Goal: Task Accomplishment & Management: Use online tool/utility

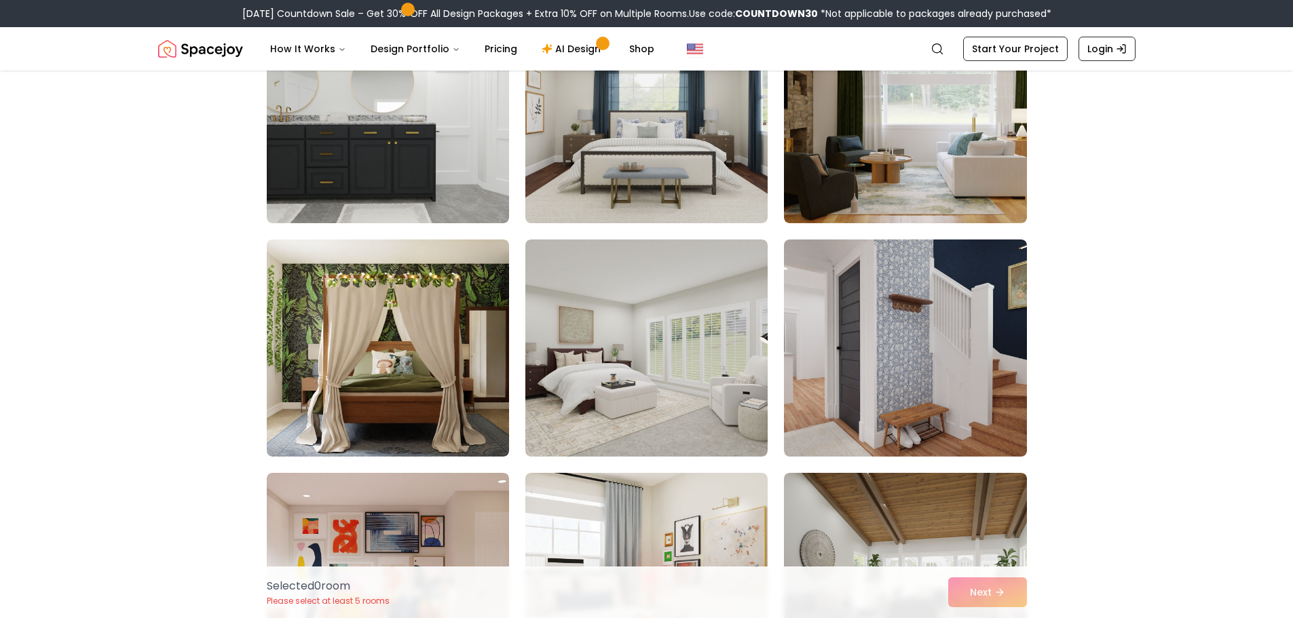
scroll to position [1154, 0]
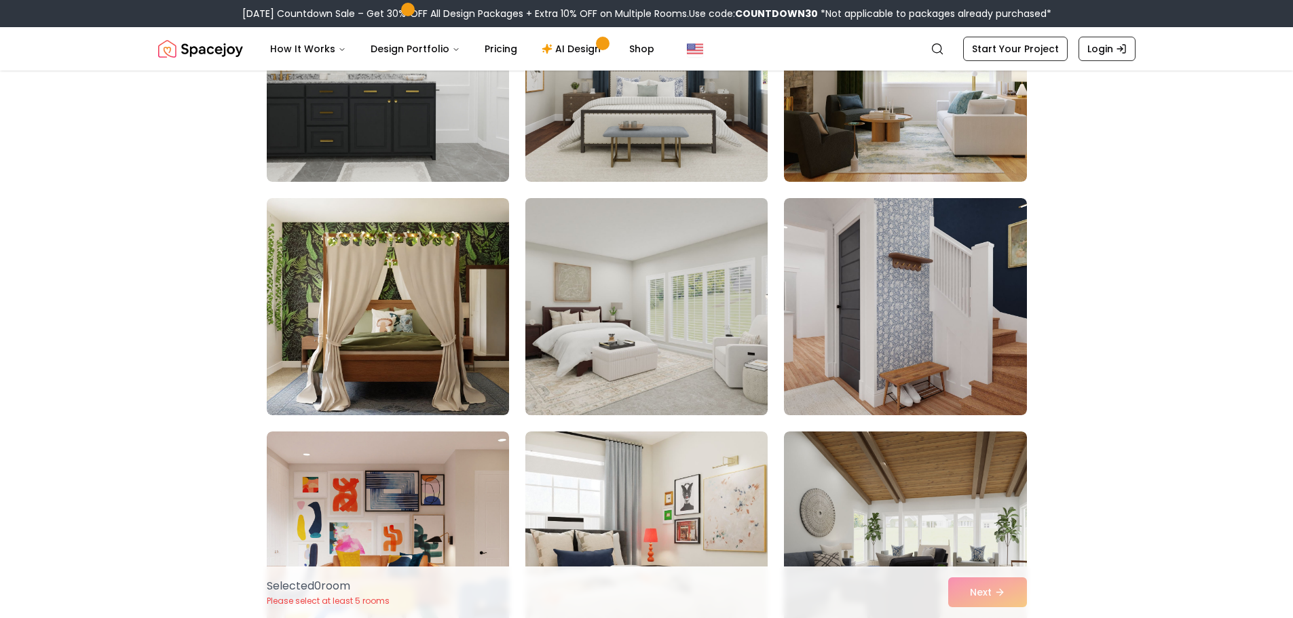
click at [687, 308] on img at bounding box center [646, 307] width 254 height 228
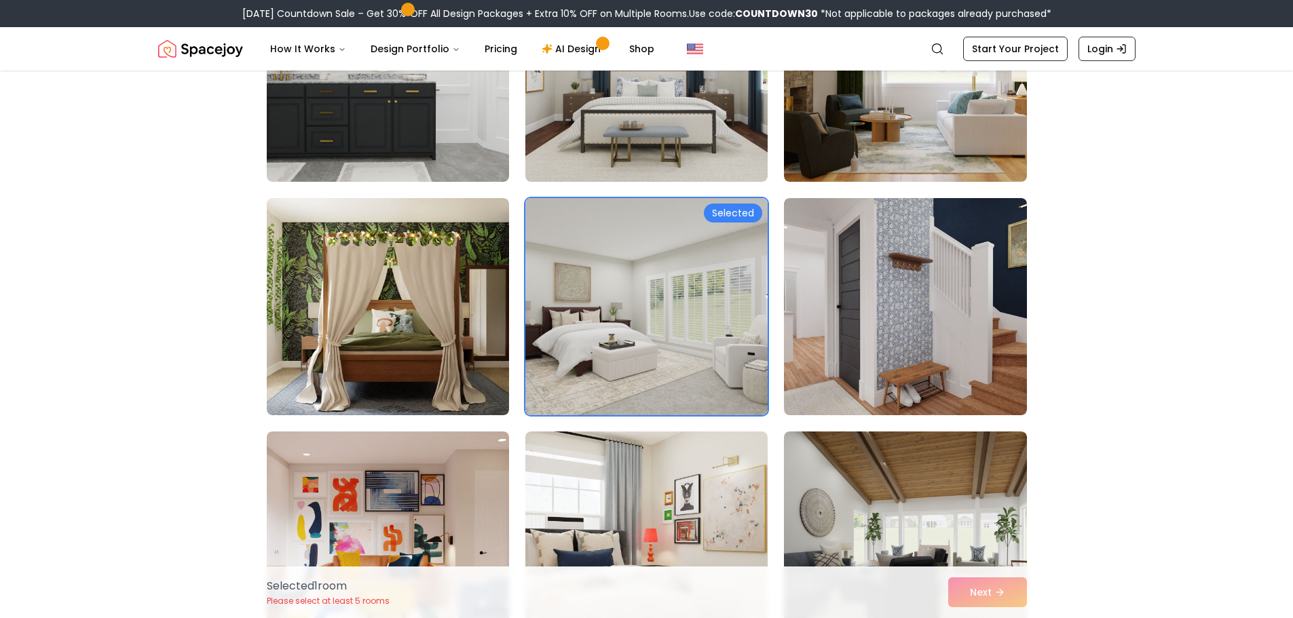
click at [630, 318] on img at bounding box center [646, 307] width 254 height 228
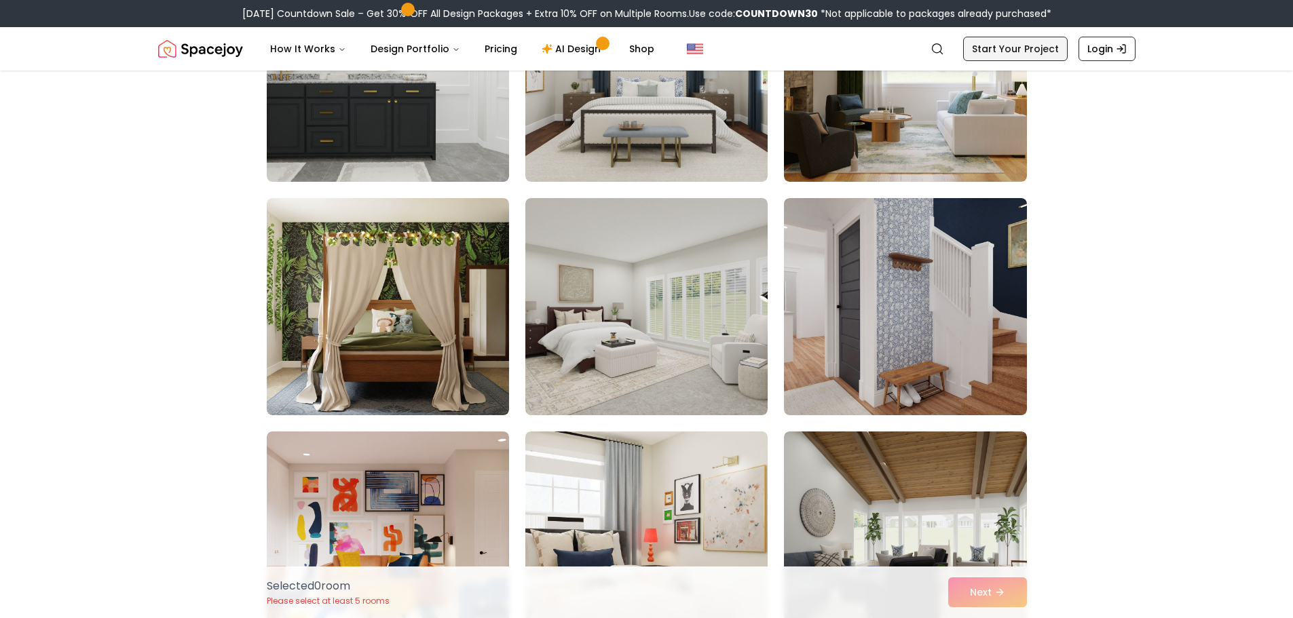
click at [1039, 43] on link "Start Your Project" at bounding box center [1015, 49] width 104 height 24
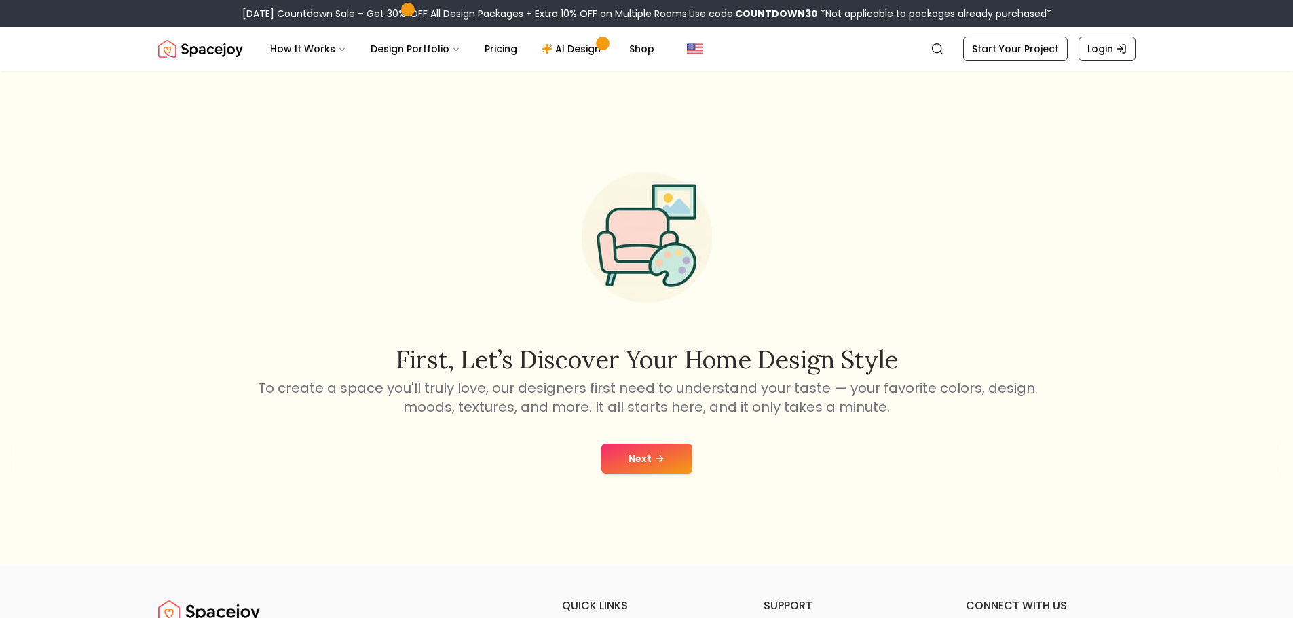
click at [639, 458] on button "Next" at bounding box center [646, 459] width 91 height 30
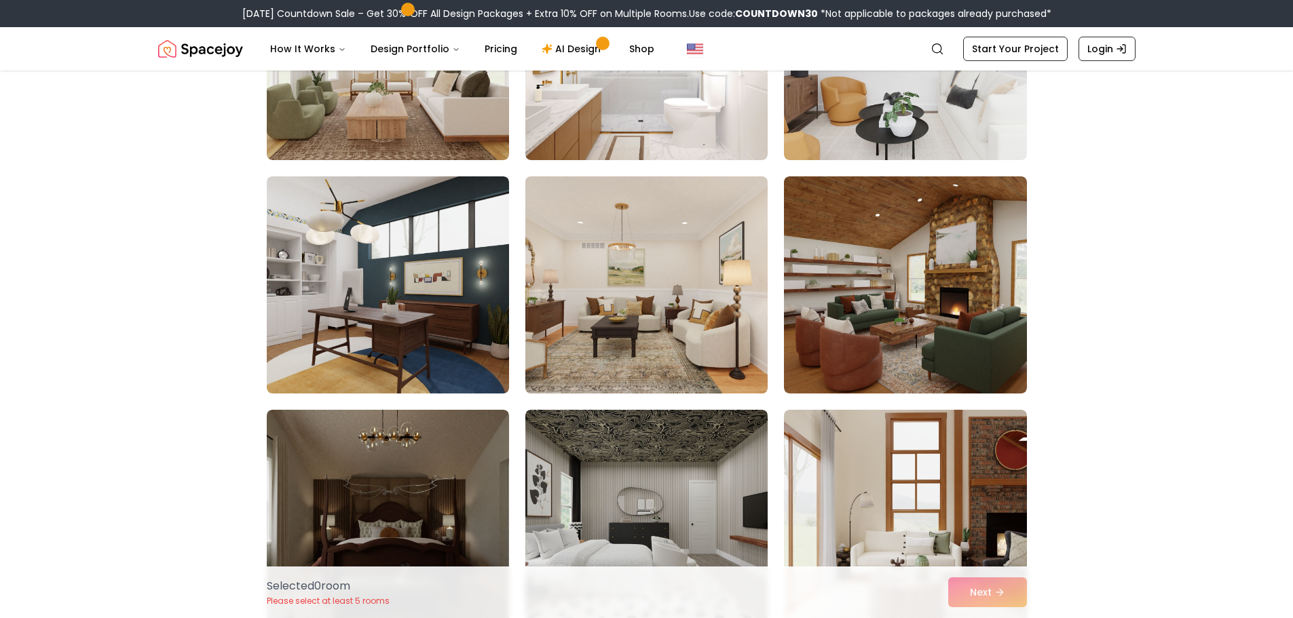
scroll to position [204, 0]
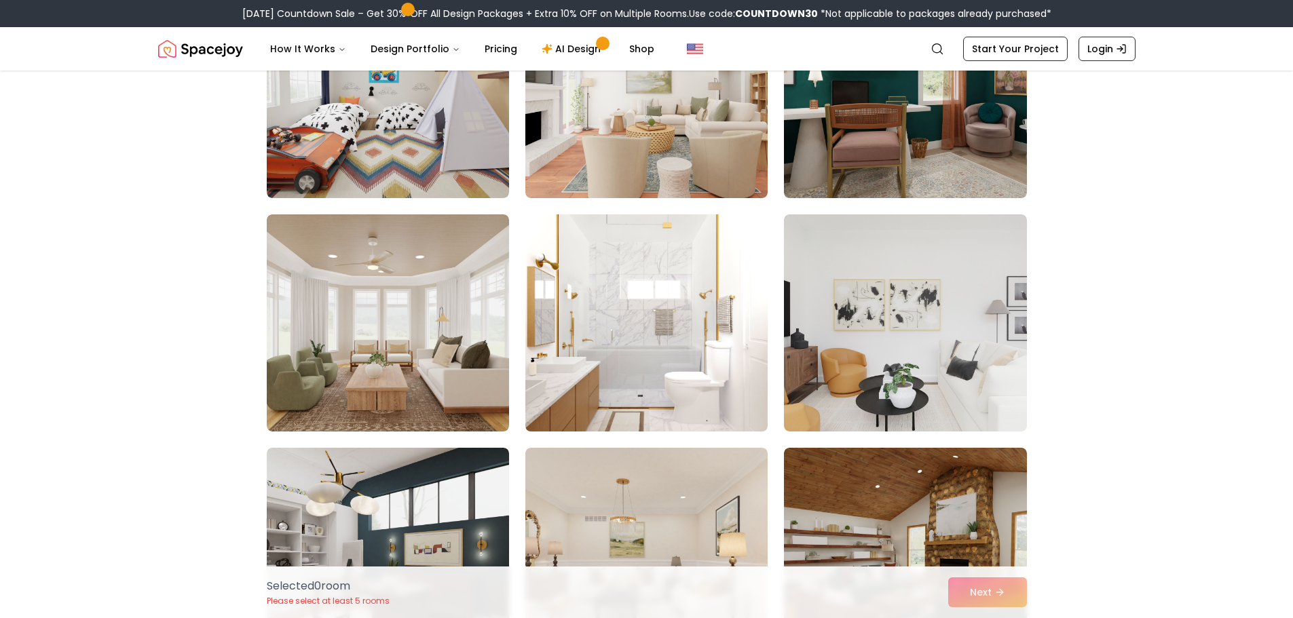
click at [658, 301] on img at bounding box center [646, 323] width 254 height 228
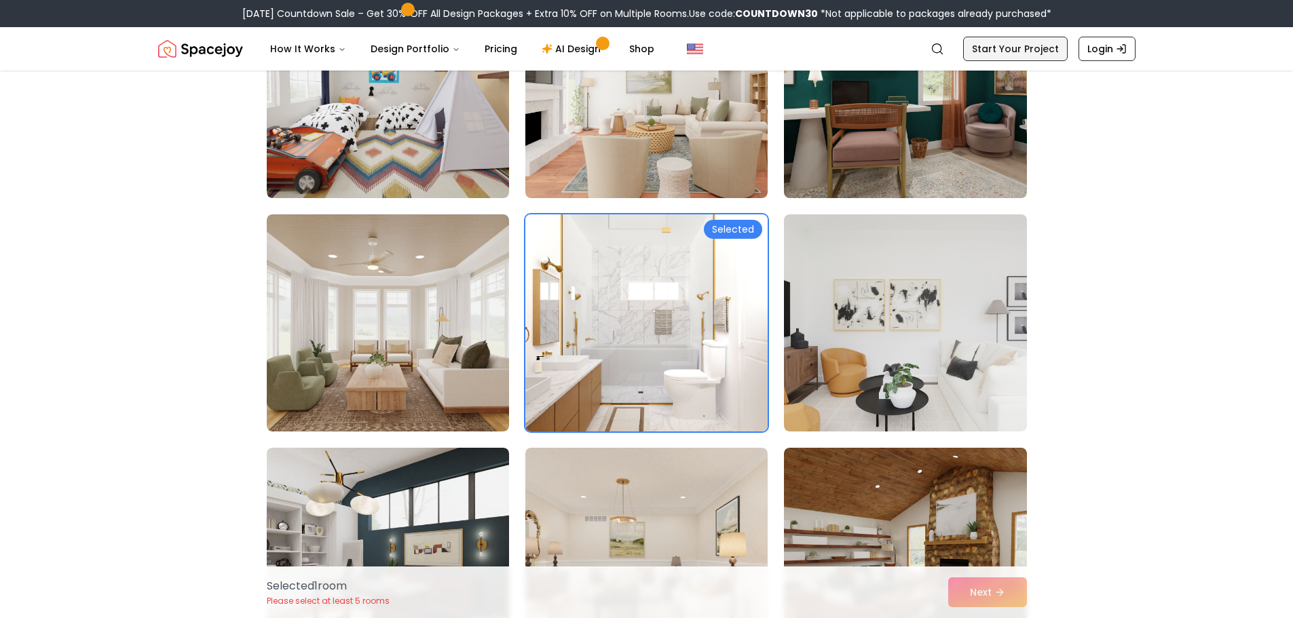
click at [1045, 46] on link "Start Your Project" at bounding box center [1015, 49] width 104 height 24
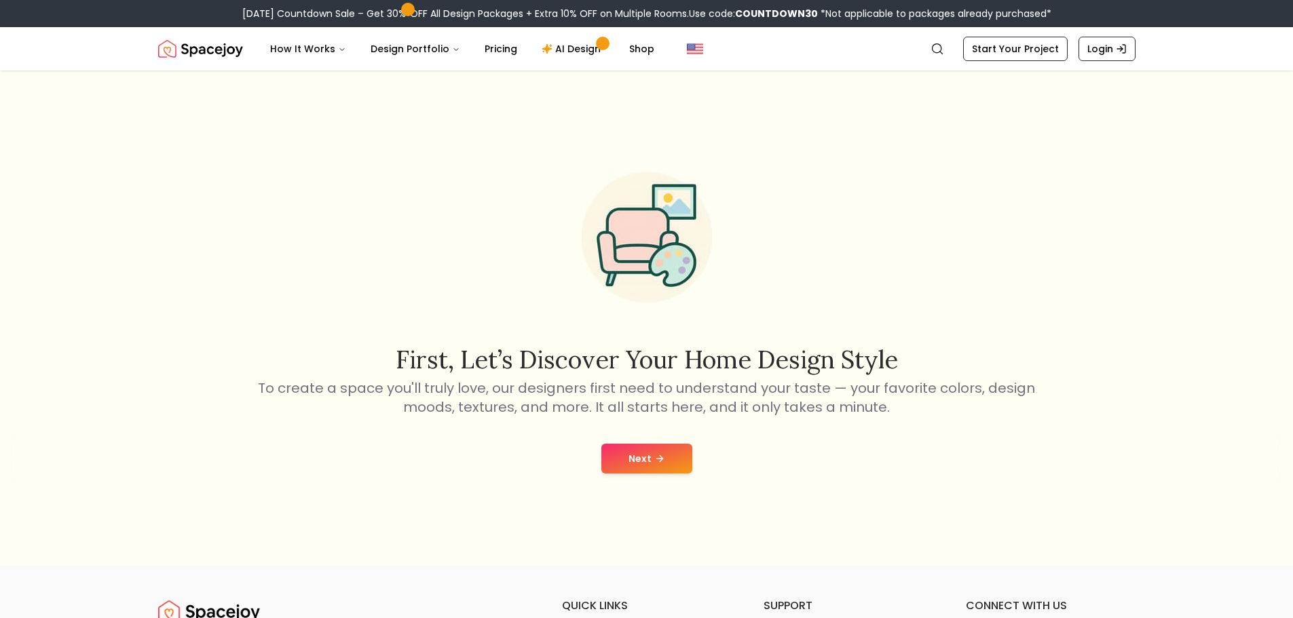
click at [624, 464] on button "Next" at bounding box center [646, 459] width 91 height 30
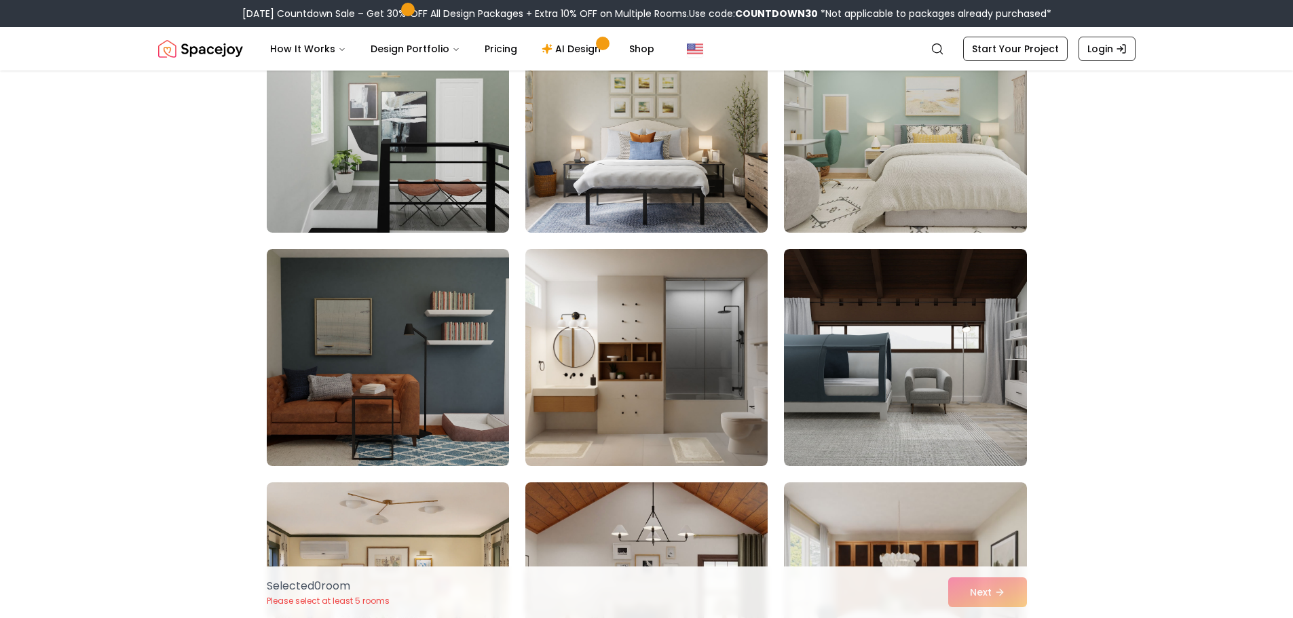
scroll to position [5968, 0]
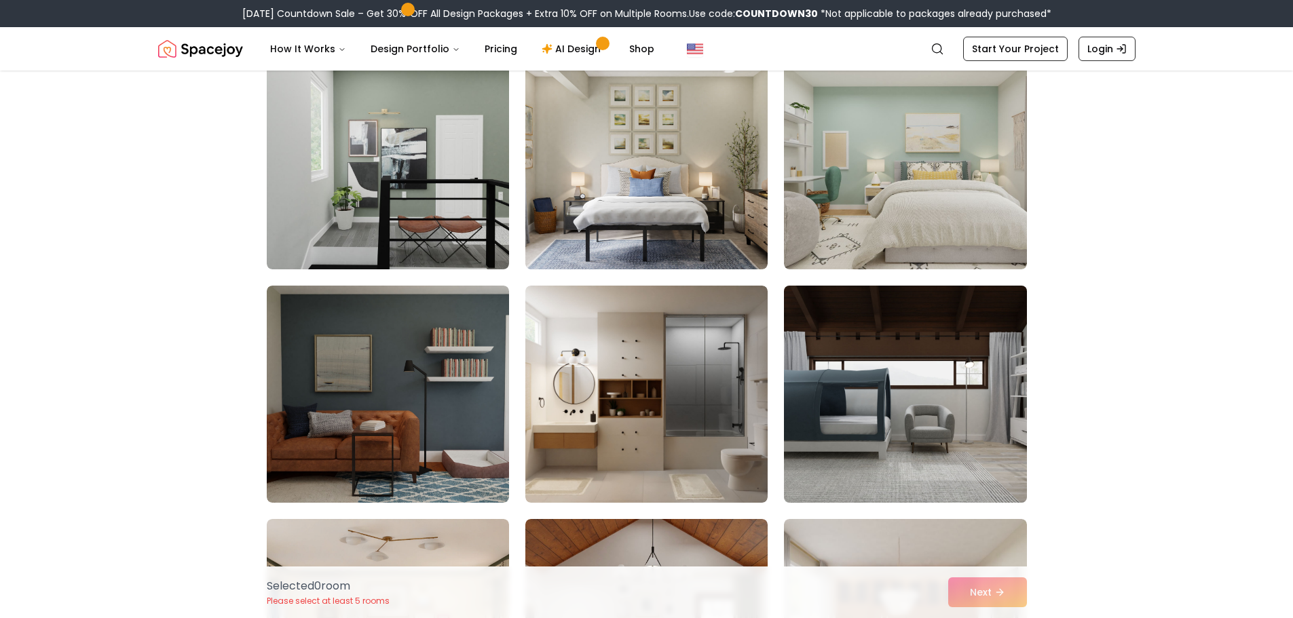
click at [899, 383] on img at bounding box center [905, 394] width 254 height 228
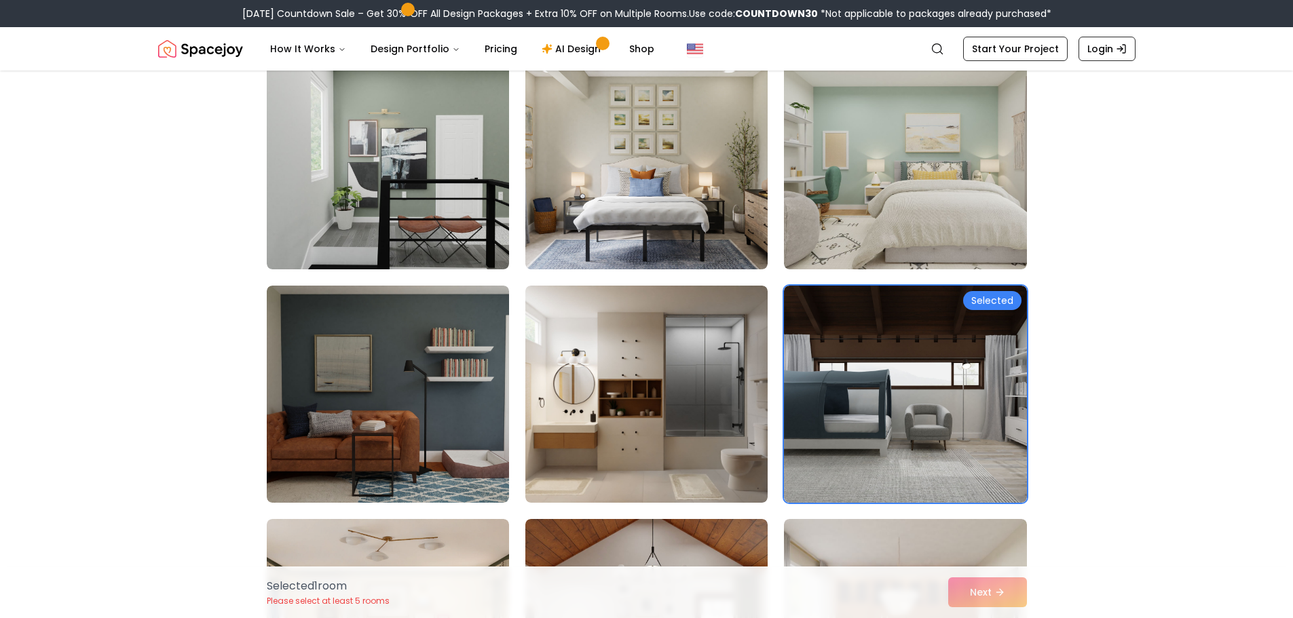
click at [980, 595] on div "Selected 1 room Please select at least 5 rooms Next" at bounding box center [647, 593] width 782 height 52
click at [651, 418] on img at bounding box center [646, 394] width 254 height 228
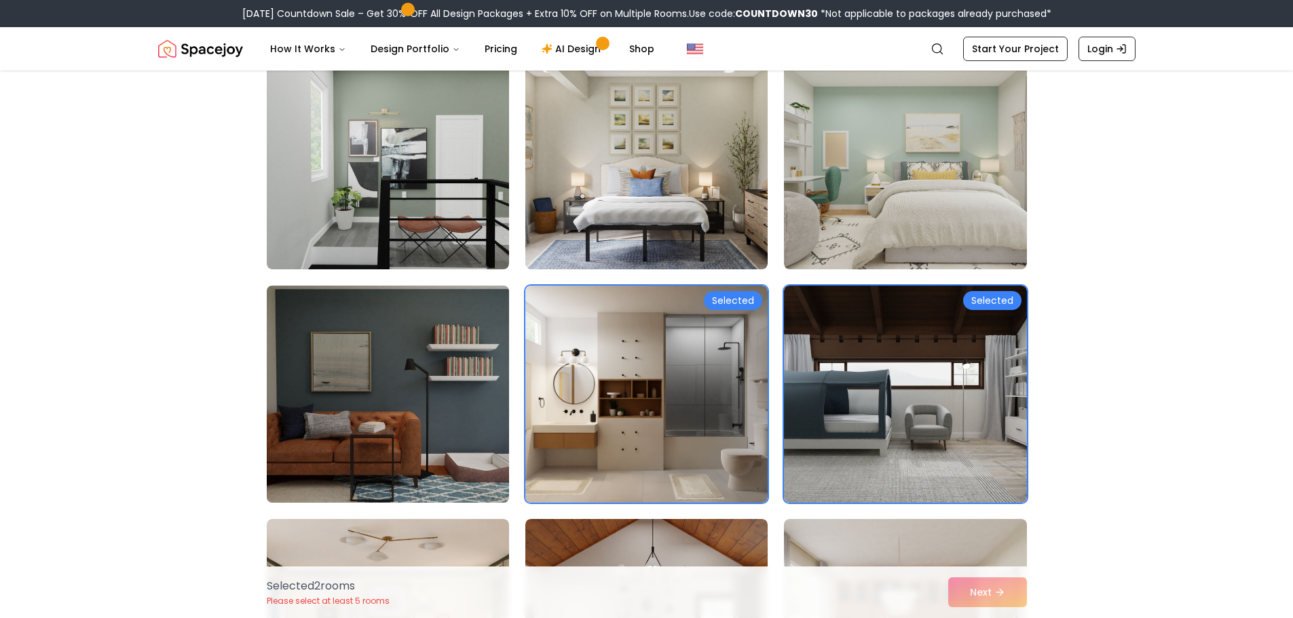
click at [435, 406] on img at bounding box center [388, 394] width 254 height 228
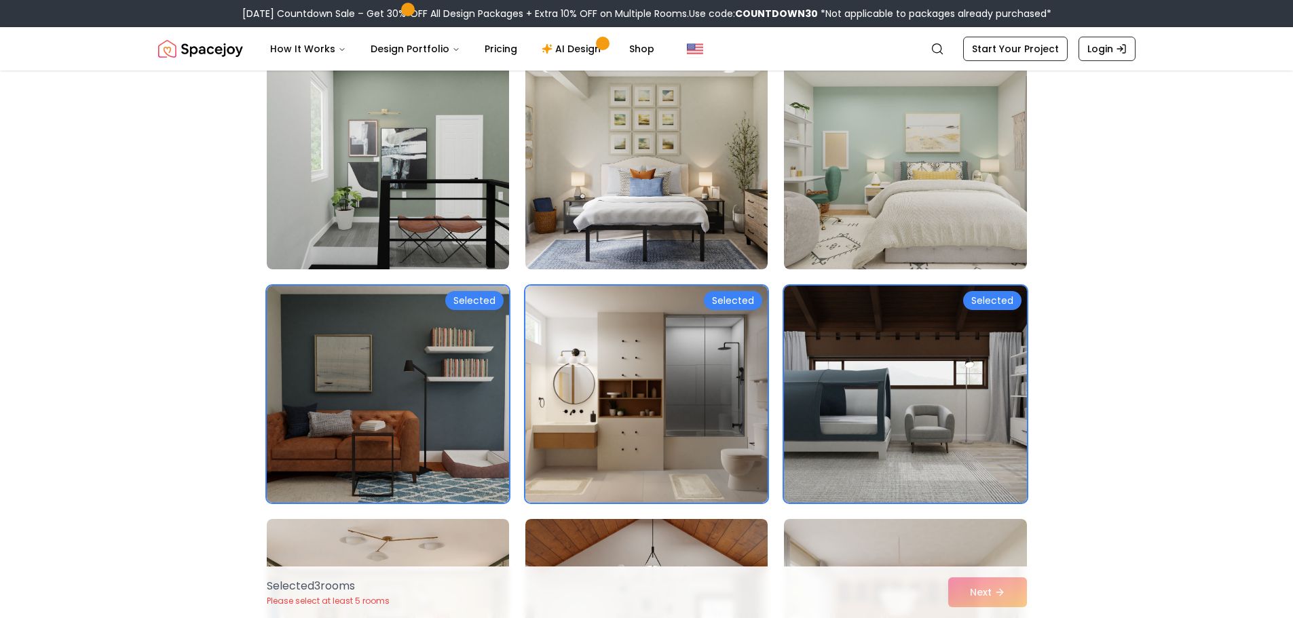
scroll to position [6103, 0]
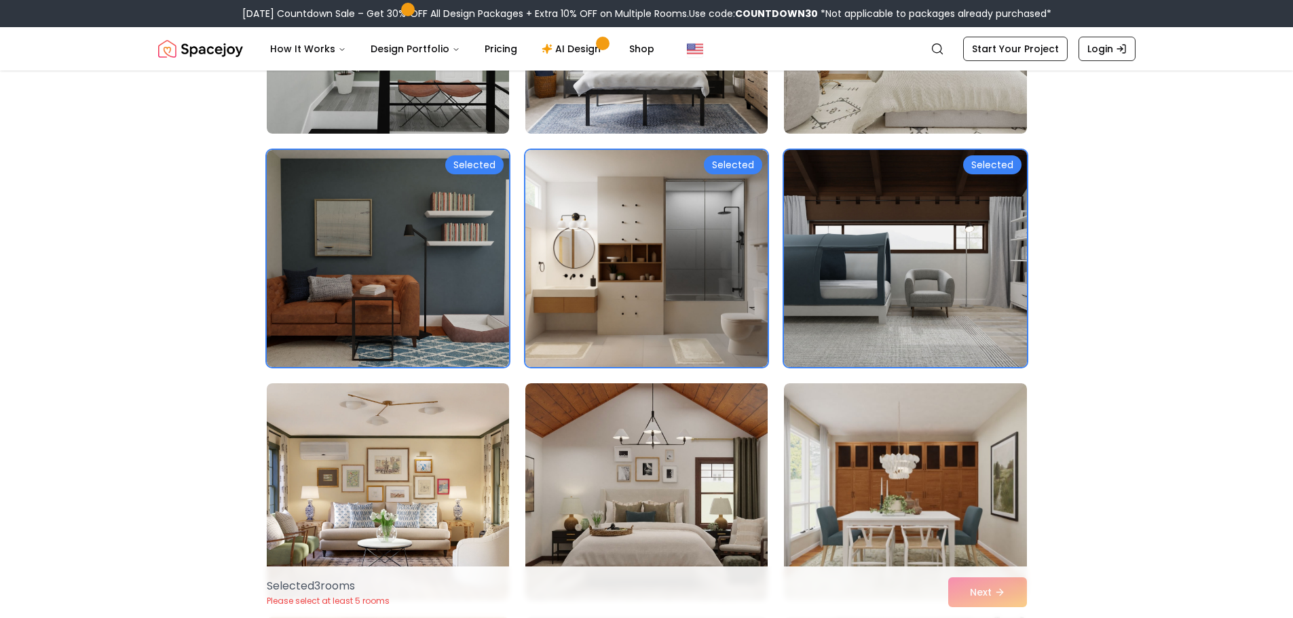
click at [888, 455] on img at bounding box center [905, 491] width 242 height 217
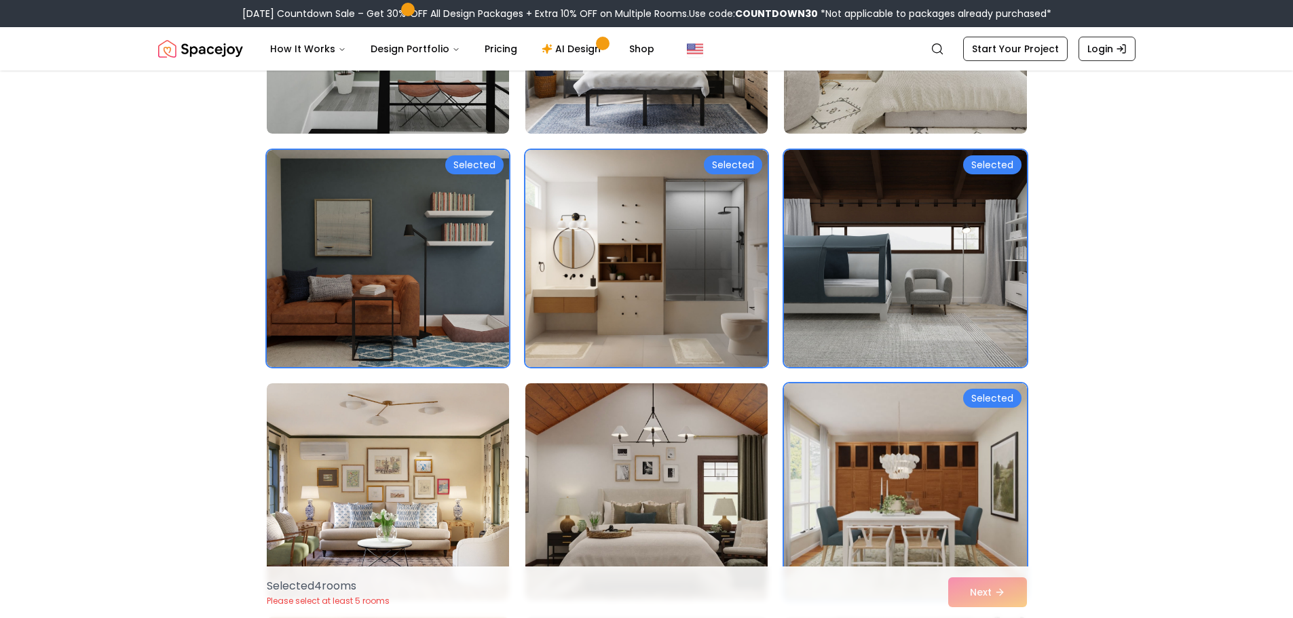
click at [655, 463] on img at bounding box center [646, 492] width 254 height 228
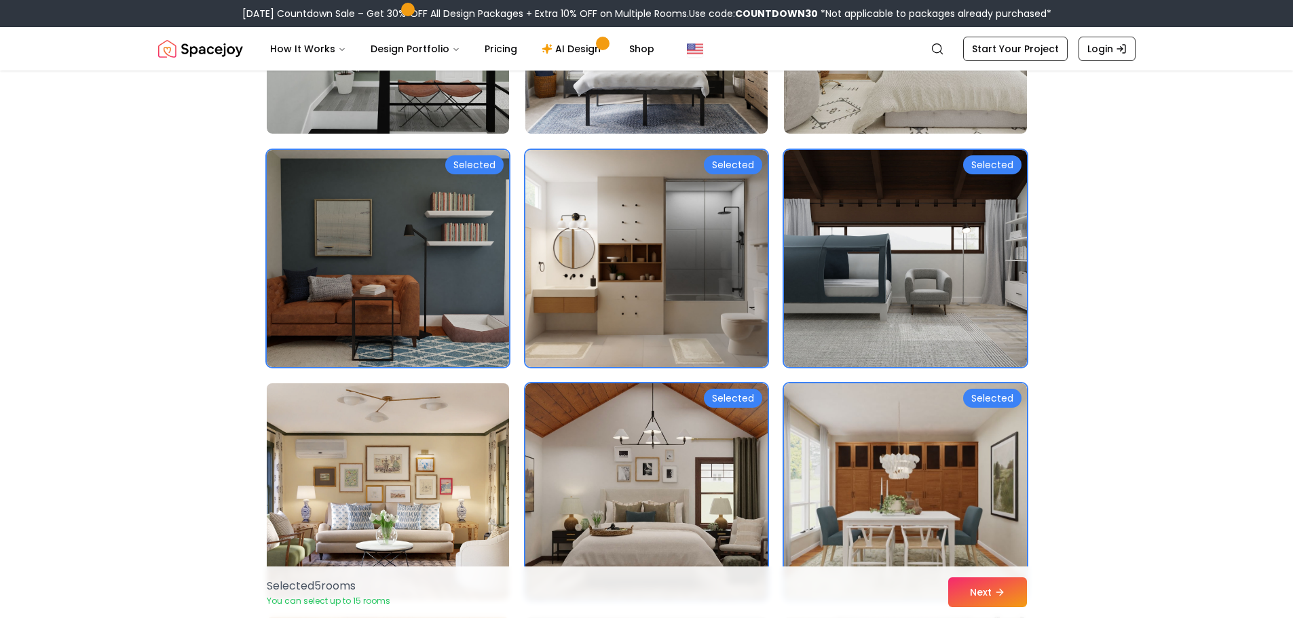
click at [408, 466] on img at bounding box center [388, 492] width 254 height 228
click at [375, 480] on img at bounding box center [388, 492] width 254 height 228
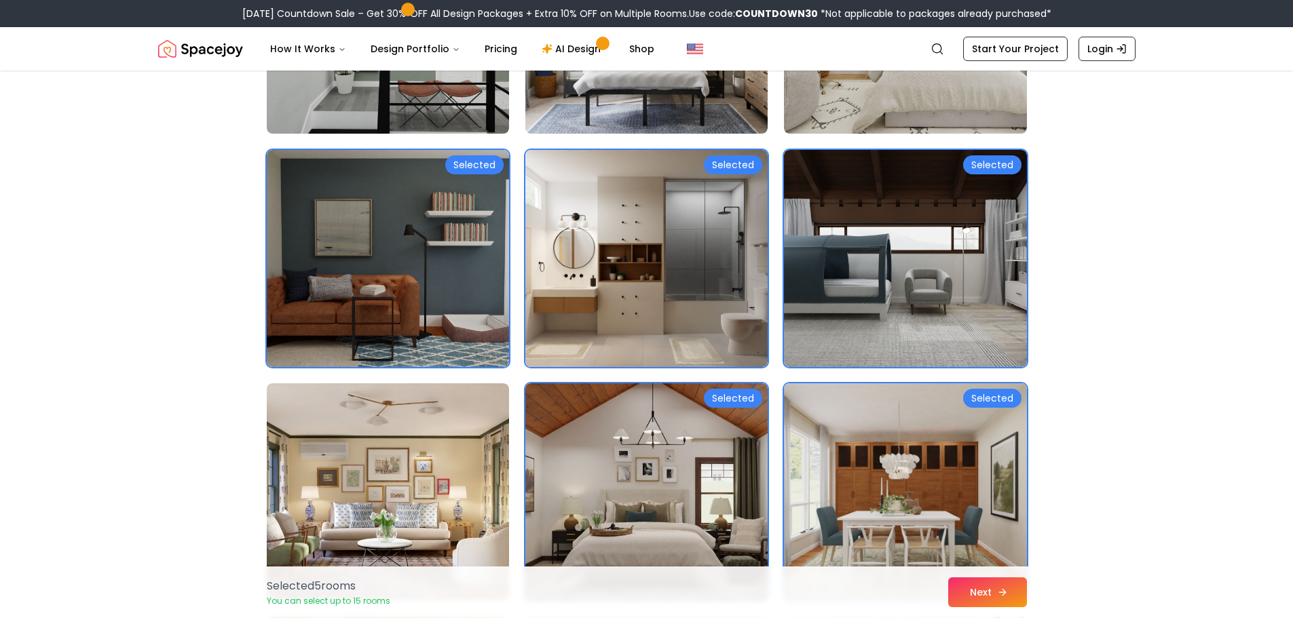
click at [994, 594] on button "Next" at bounding box center [987, 592] width 79 height 30
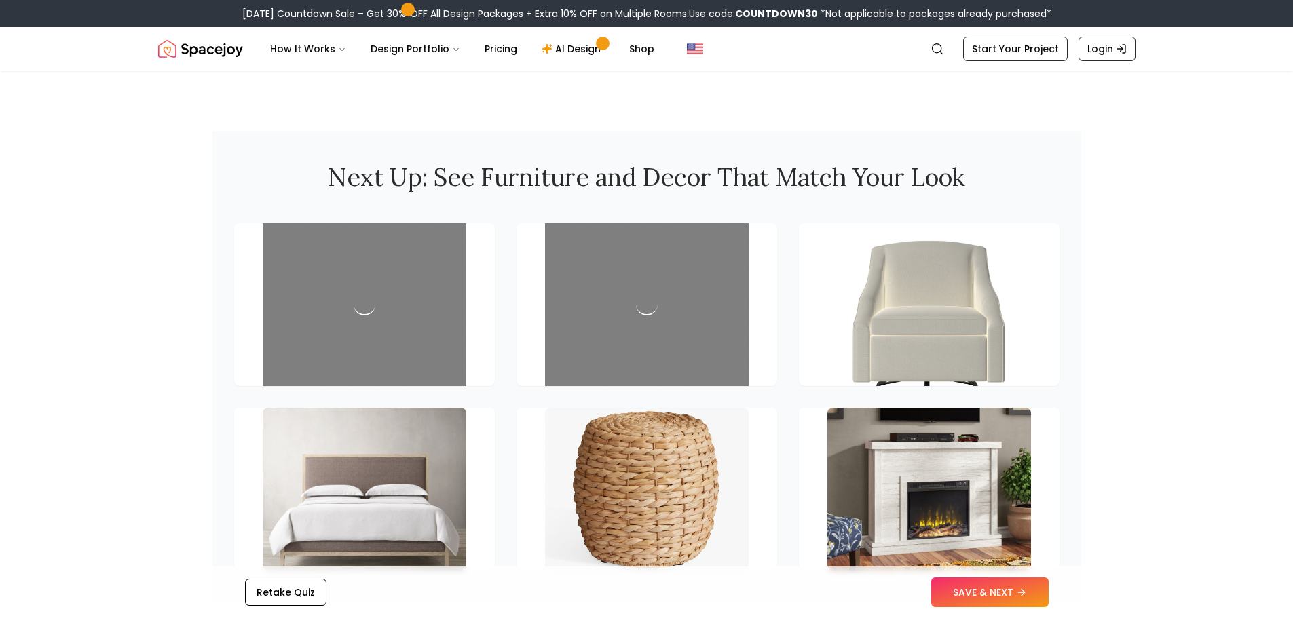
scroll to position [1900, 0]
